Goal: Transaction & Acquisition: Download file/media

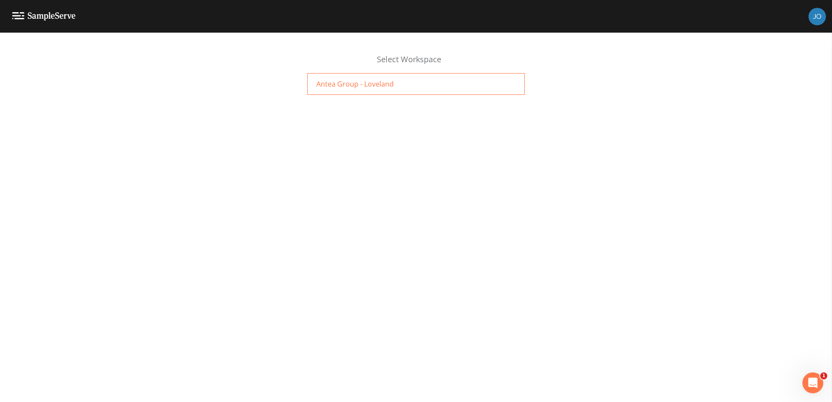
click at [377, 80] on span "Antea Group - Loveland" at bounding box center [354, 84] width 77 height 10
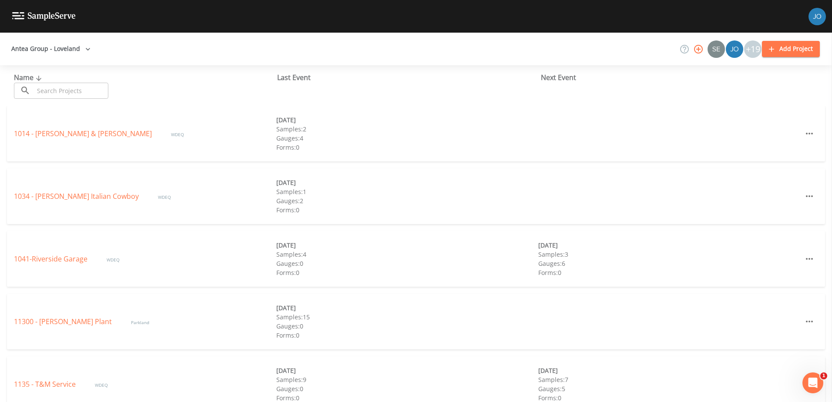
click at [67, 92] on input "text" at bounding box center [71, 91] width 74 height 16
type input "5090"
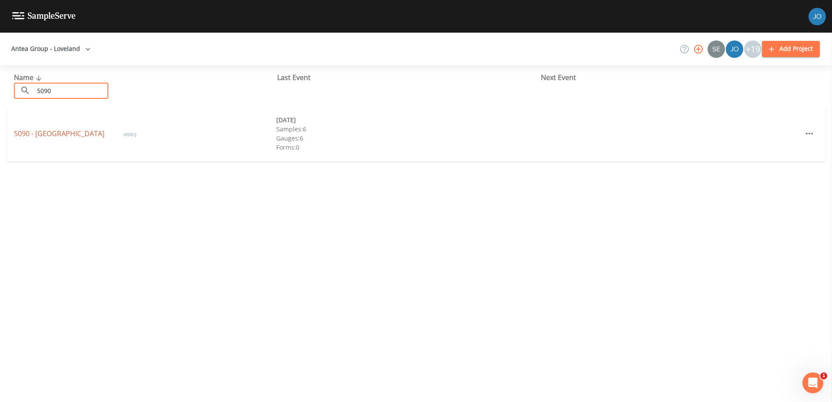
click at [55, 135] on link "5090 - Wheatland" at bounding box center [60, 134] width 92 height 10
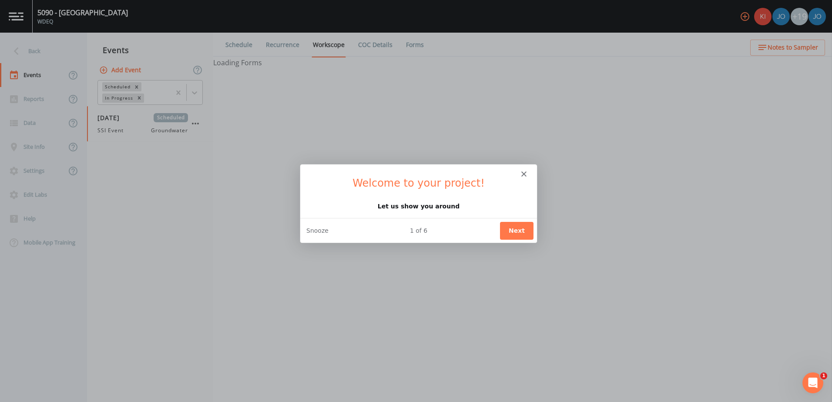
select select "0b1af911-289b-4d7b-9fdf-156f6d27a2cf"
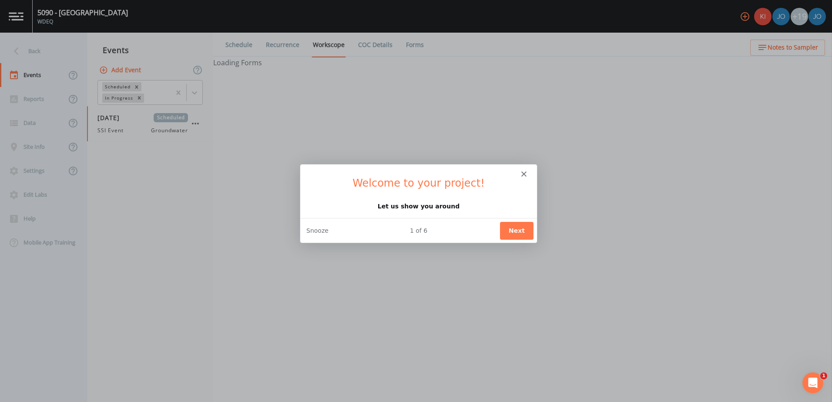
select select "0b1af911-289b-4d7b-9fdf-156f6d27a2cf"
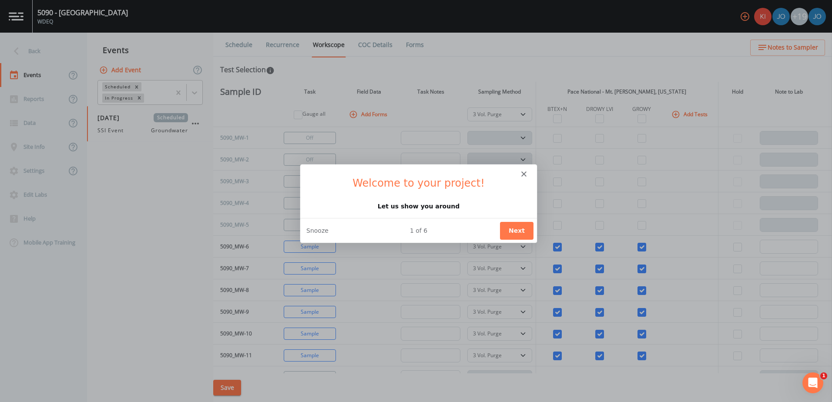
click at [522, 173] on icon "Close" at bounding box center [523, 173] width 5 height 5
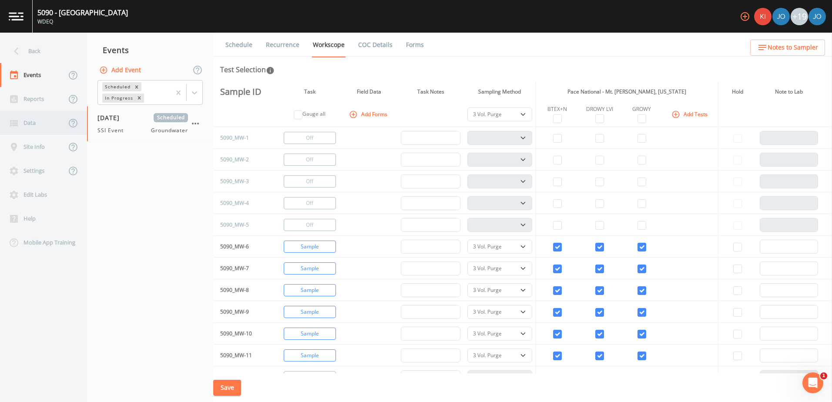
click at [34, 130] on div "Data" at bounding box center [33, 123] width 66 height 24
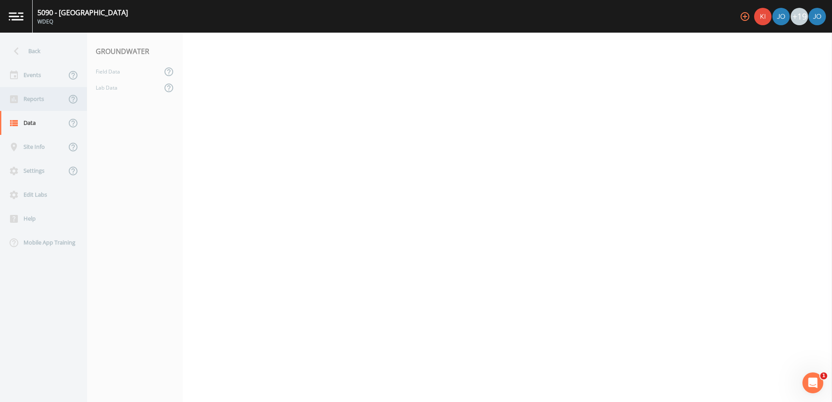
click at [33, 100] on div "Reports" at bounding box center [33, 99] width 66 height 24
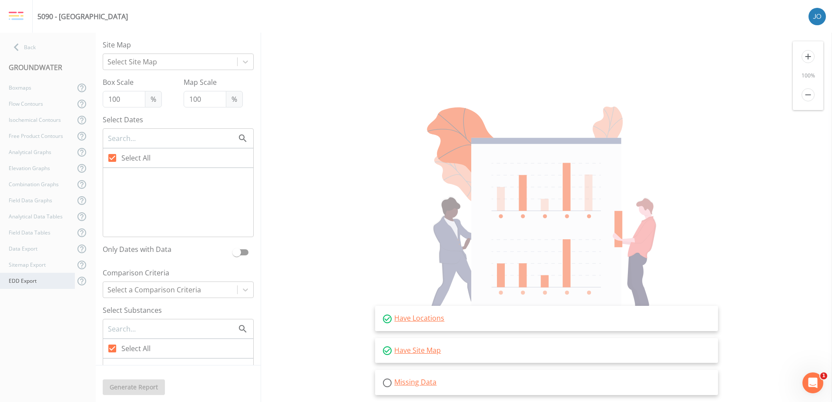
click at [37, 285] on div "EDD Export" at bounding box center [37, 281] width 75 height 16
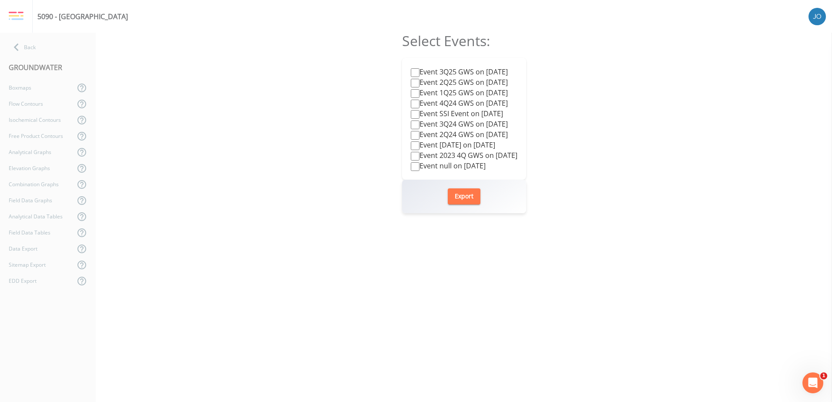
click at [427, 71] on label "Event 3Q25 GWS on 2025-07-14" at bounding box center [459, 72] width 97 height 10
click at [419, 71] on input "Event 3Q25 GWS on 2025-07-14" at bounding box center [415, 72] width 9 height 9
checkbox input "true"
click at [469, 192] on button "Export" at bounding box center [464, 196] width 33 height 16
click at [696, 166] on div "Select Events: Event 3Q25 GWS on 2025-07-14 Event 2Q25 GWS on 2025-04-14 Event …" at bounding box center [464, 217] width 736 height 369
